Goal: Transaction & Acquisition: Purchase product/service

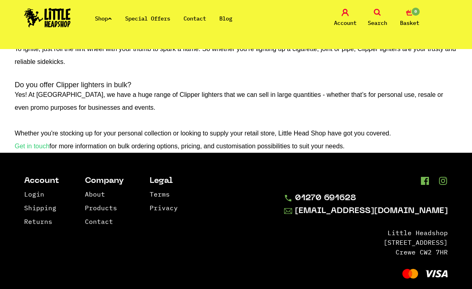
scroll to position [1526, 0]
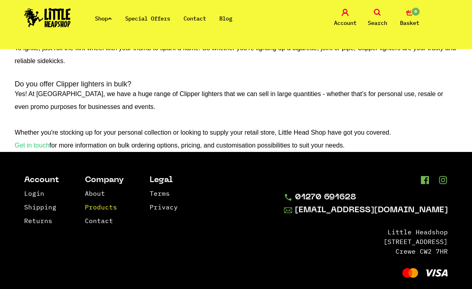
click at [99, 205] on link "Products" at bounding box center [101, 207] width 32 height 8
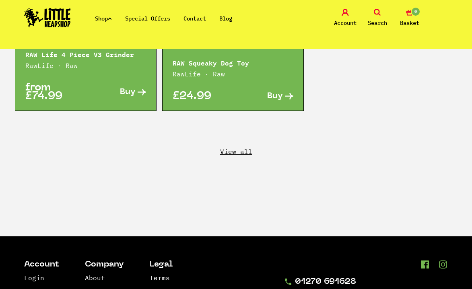
scroll to position [1810, 0]
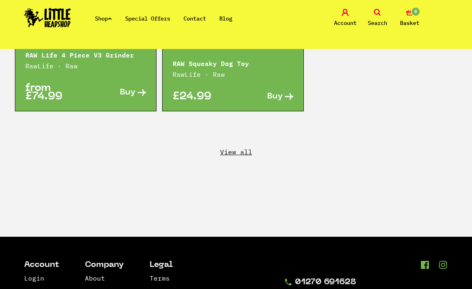
click at [376, 11] on icon at bounding box center [377, 12] width 7 height 7
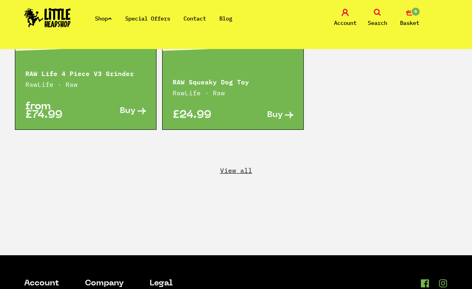
click at [376, 11] on icon at bounding box center [377, 12] width 7 height 7
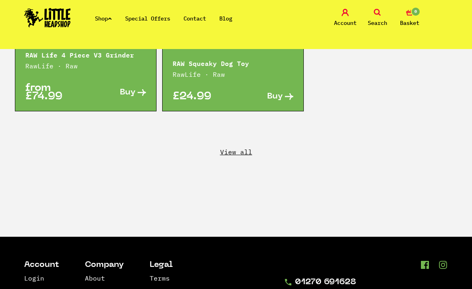
click at [372, 11] on link "Search" at bounding box center [377, 18] width 28 height 19
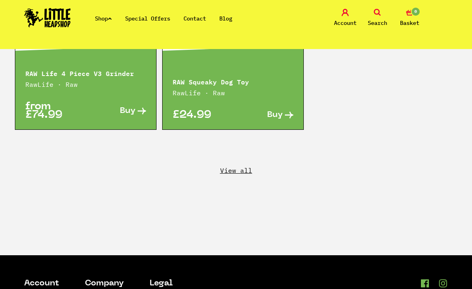
click at [372, 11] on link "Search" at bounding box center [377, 18] width 28 height 19
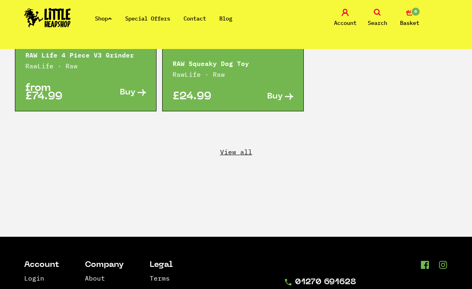
click at [372, 11] on link "Search" at bounding box center [377, 18] width 28 height 19
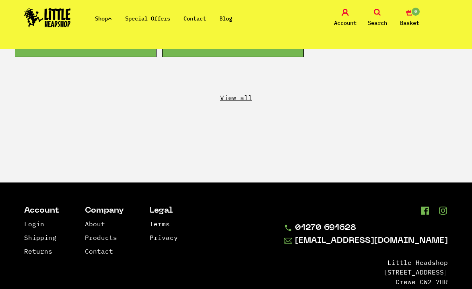
scroll to position [1898, 0]
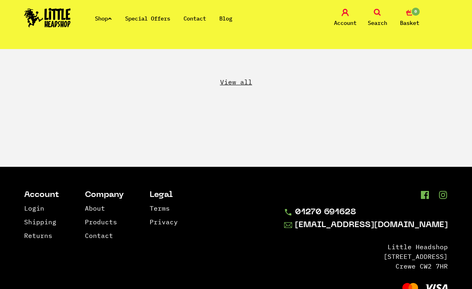
click at [234, 78] on link "View all" at bounding box center [236, 82] width 472 height 9
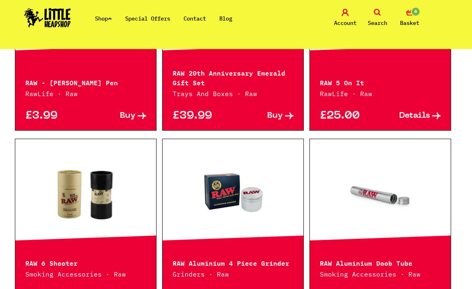
scroll to position [337, 0]
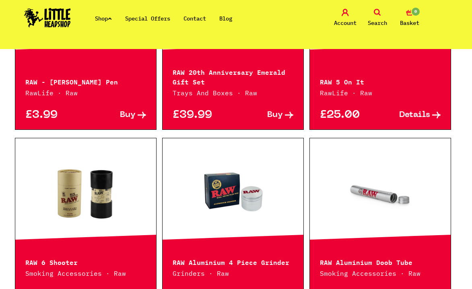
click at [235, 43] on nav "Shop Special Offers Contact Blog Account Search 0 Basket Categories Shop All Br…" at bounding box center [236, 24] width 472 height 49
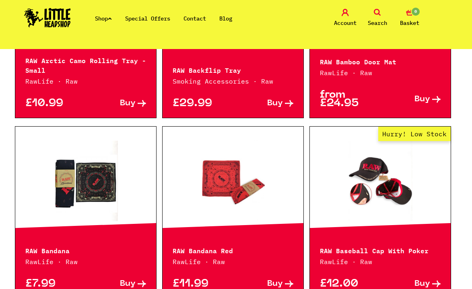
scroll to position [723, 0]
